Goal: Information Seeking & Learning: Learn about a topic

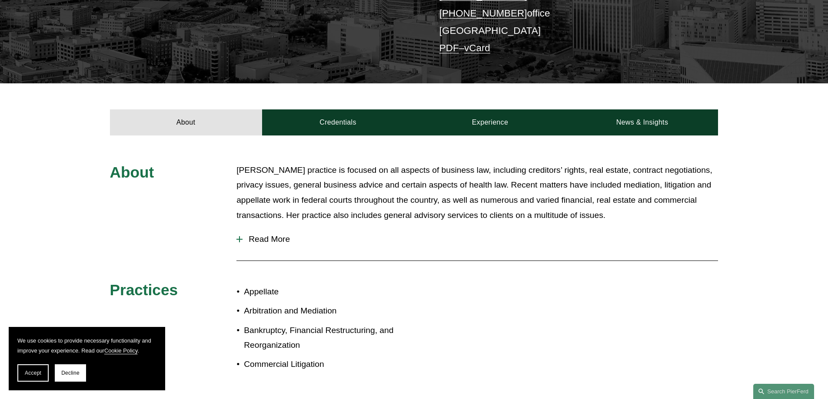
scroll to position [261, 0]
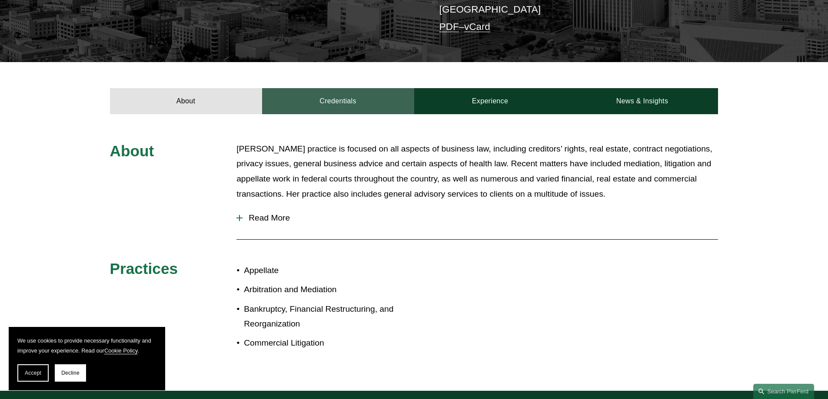
click at [341, 88] on link "Credentials" at bounding box center [338, 101] width 152 height 26
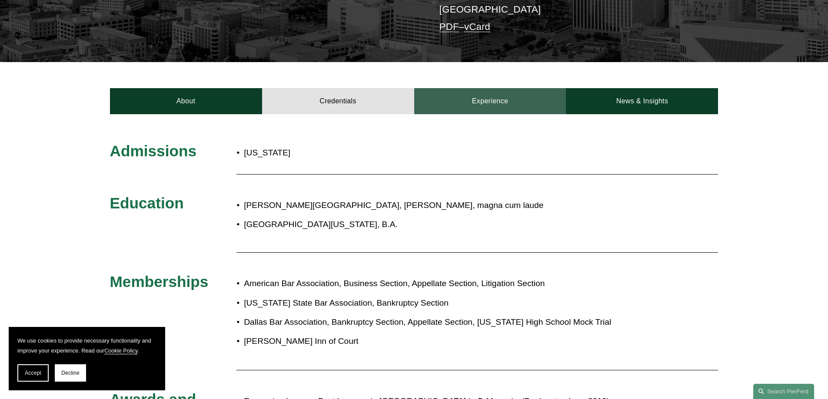
click at [478, 88] on link "Experience" at bounding box center [490, 101] width 152 height 26
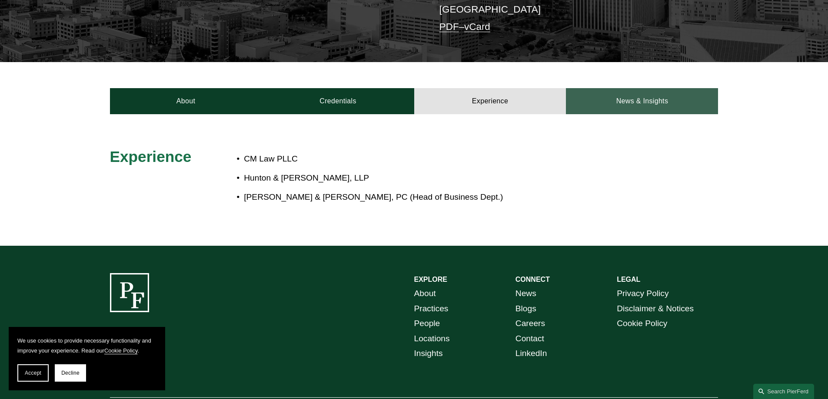
click at [611, 88] on link "News & Insights" at bounding box center [642, 101] width 152 height 26
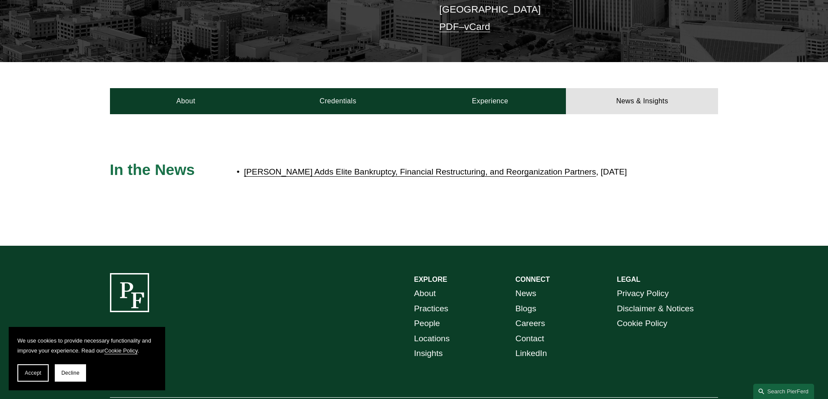
click at [382, 167] on link "[PERSON_NAME] Adds Elite Bankruptcy, Financial Restructuring, and Reorganizatio…" at bounding box center [420, 171] width 352 height 9
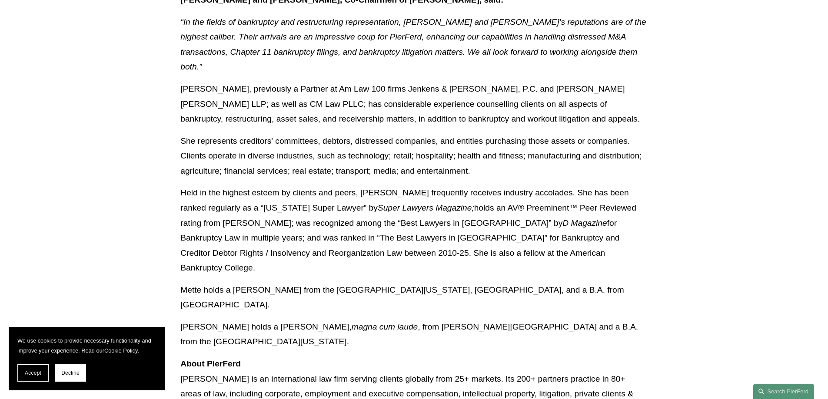
scroll to position [695, 0]
